Goal: Information Seeking & Learning: Learn about a topic

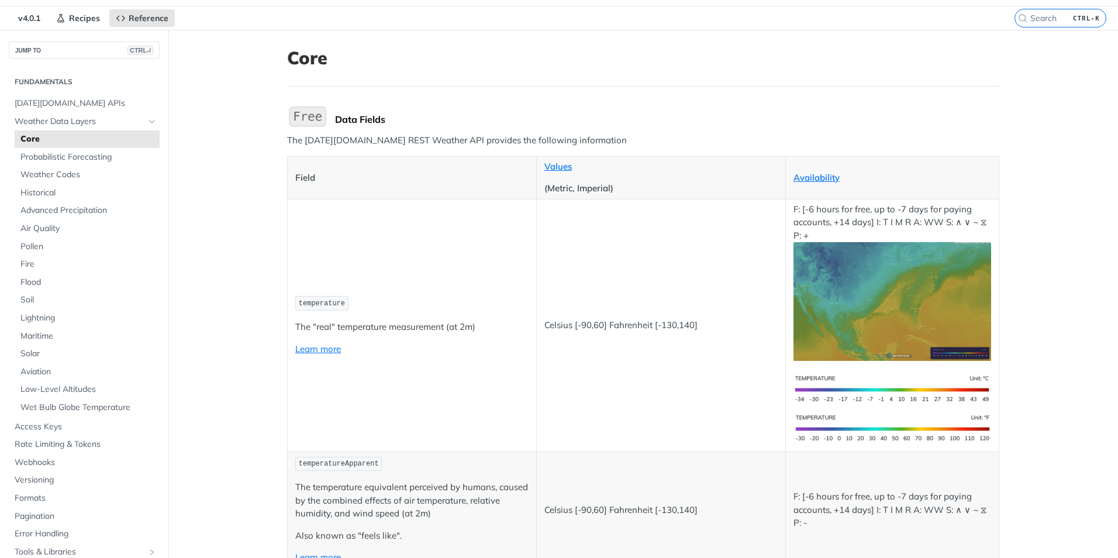
scroll to position [58, 0]
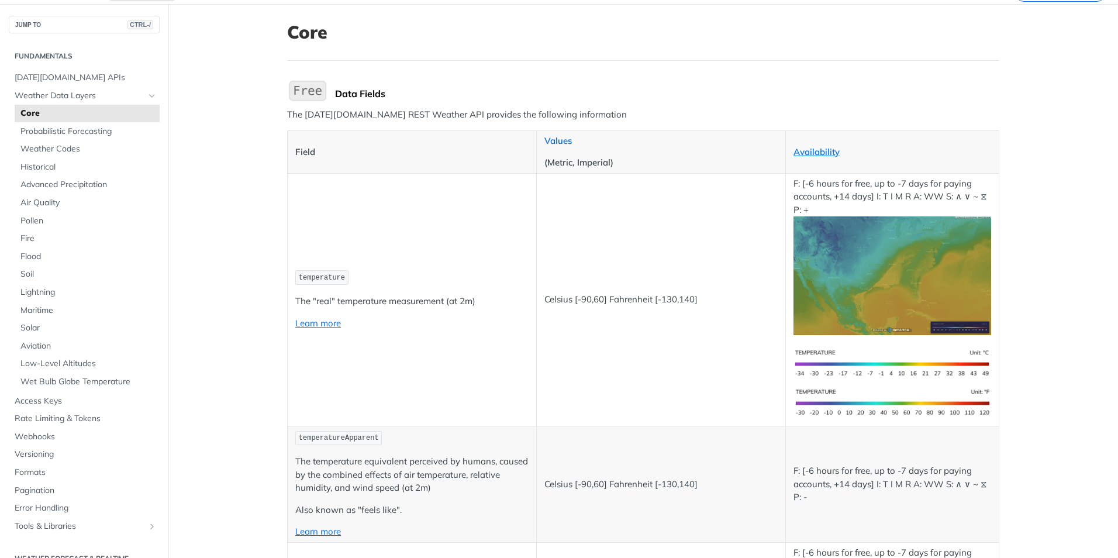
click at [561, 142] on link "Values" at bounding box center [558, 140] width 27 height 11
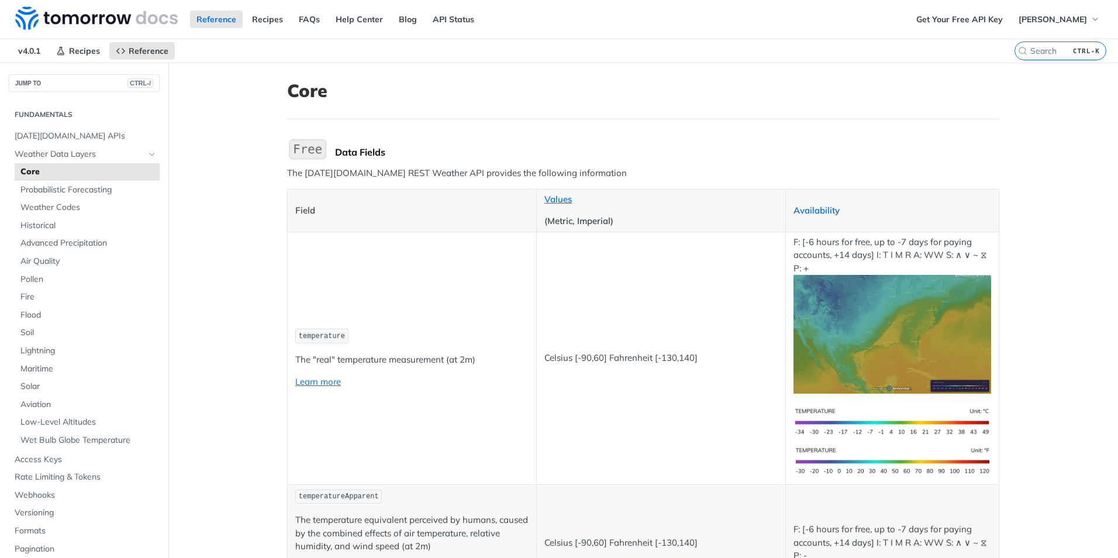
click at [816, 210] on link "Availability" at bounding box center [817, 210] width 46 height 11
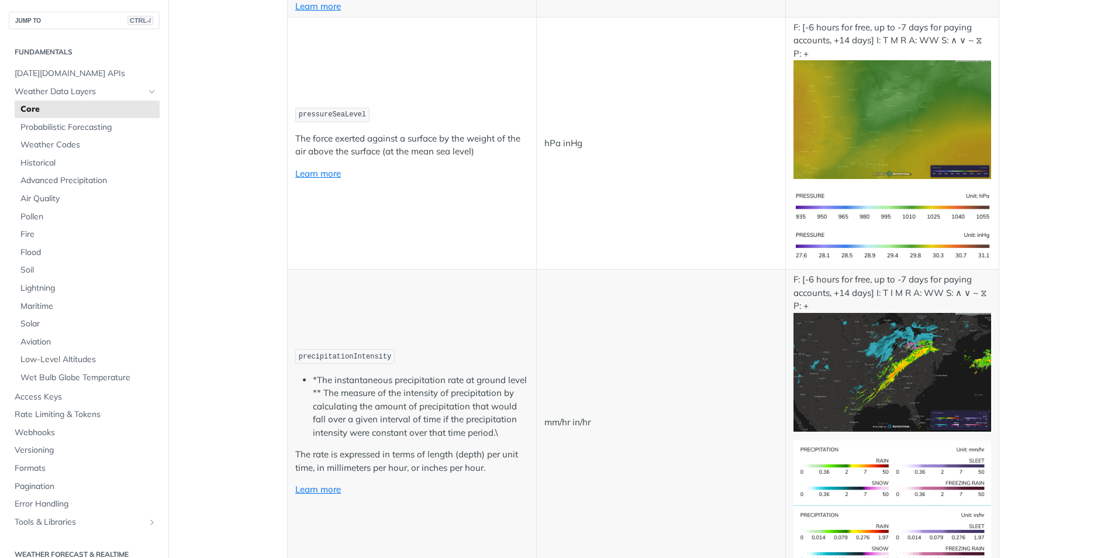
scroll to position [1872, 0]
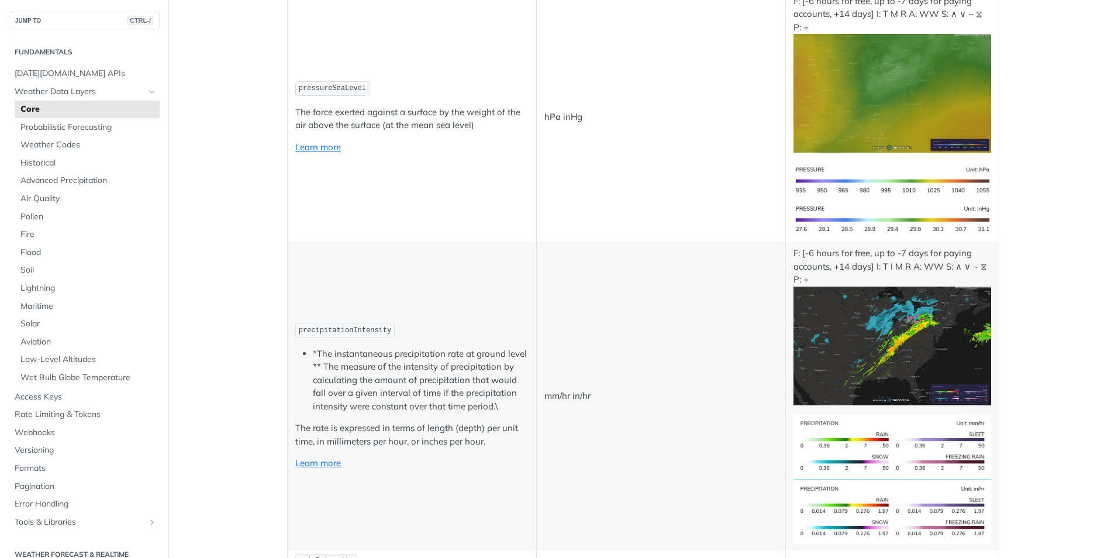
click at [910, 342] on img "Expand image" at bounding box center [893, 346] width 198 height 119
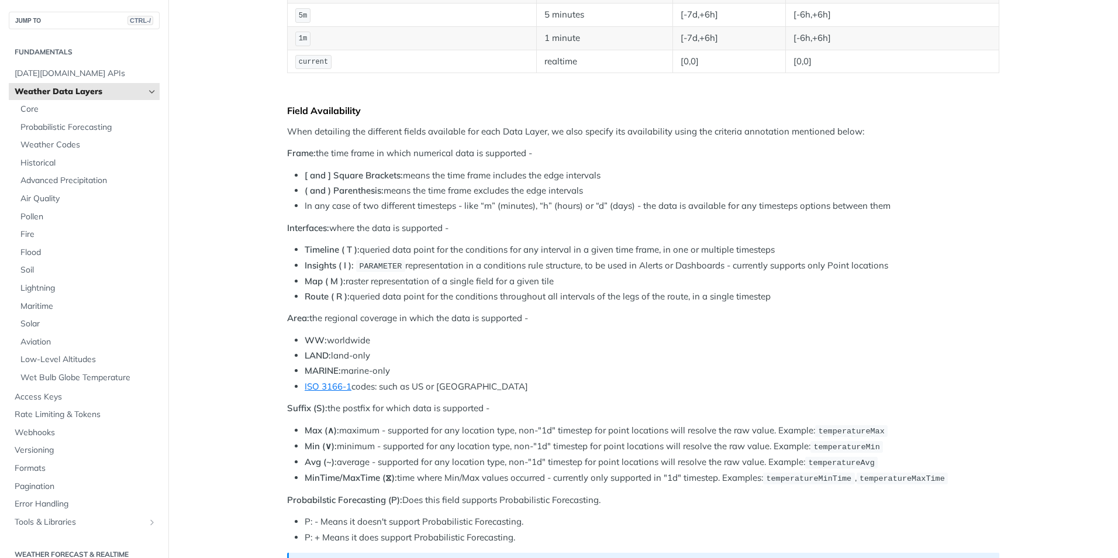
scroll to position [292, 0]
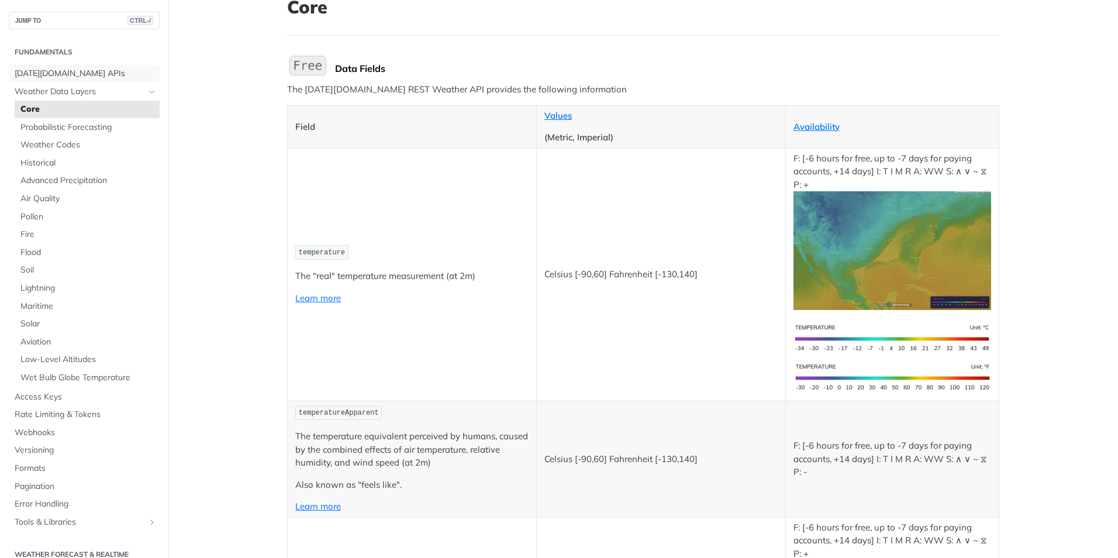
scroll to position [58, 0]
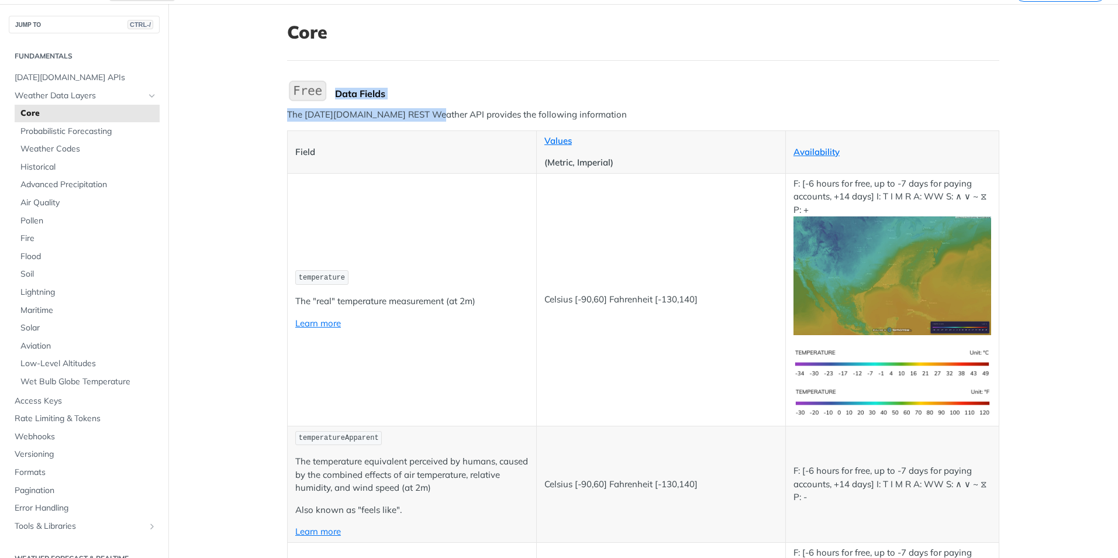
drag, startPoint x: 335, startPoint y: 89, endPoint x: 428, endPoint y: 109, distance: 94.4
drag, startPoint x: 428, startPoint y: 109, endPoint x: 440, endPoint y: 104, distance: 13.4
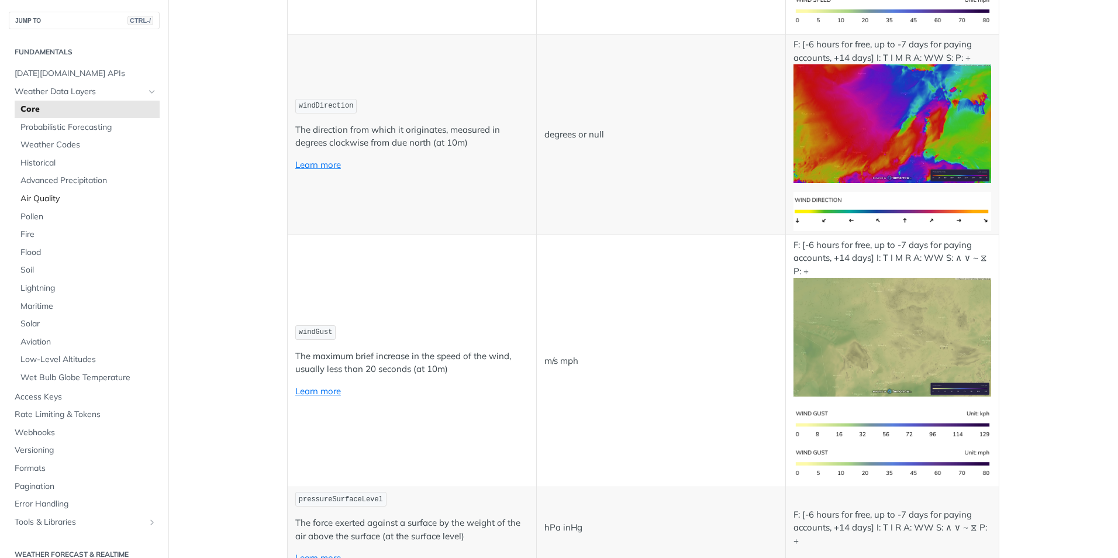
scroll to position [1287, 0]
